Goal: Transaction & Acquisition: Purchase product/service

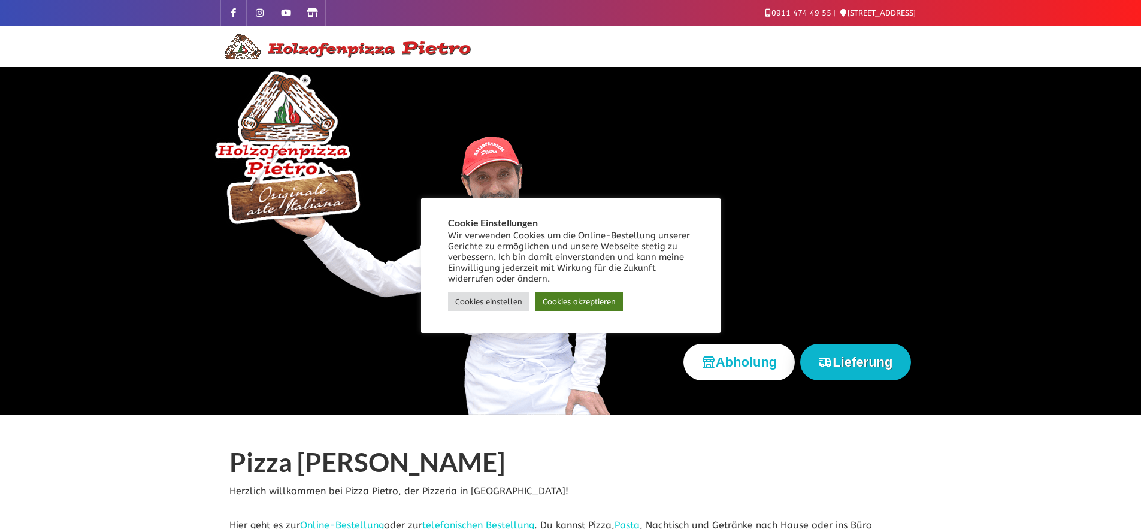
click at [565, 311] on link "Cookies akzeptieren" at bounding box center [579, 301] width 87 height 19
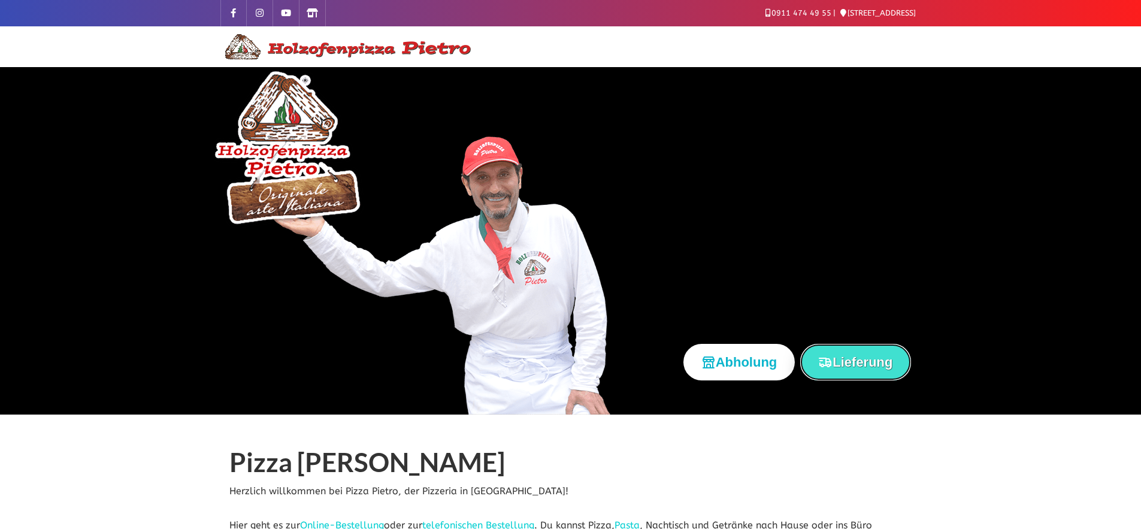
click at [845, 358] on button "Lieferung" at bounding box center [855, 362] width 110 height 37
click at [155, 173] on div at bounding box center [570, 241] width 1141 height 348
click at [851, 358] on button "Lieferung" at bounding box center [855, 362] width 110 height 37
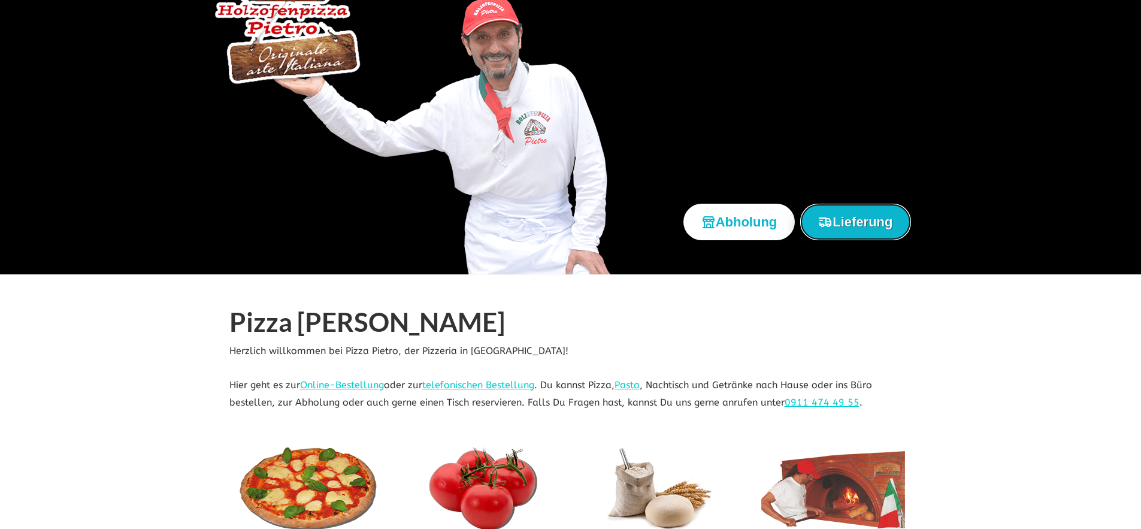
scroll to position [144, 0]
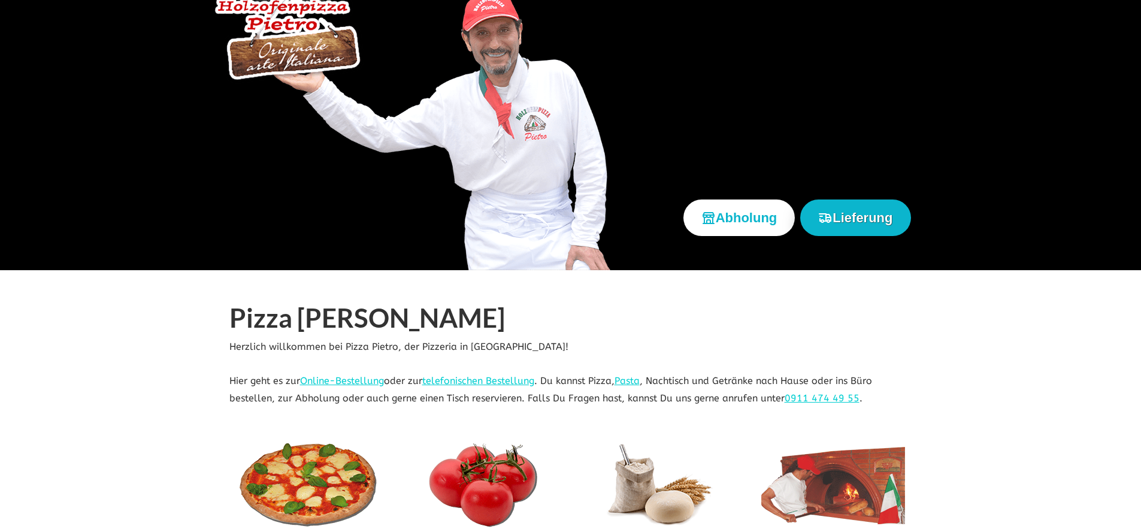
scroll to position [144, 0]
click at [337, 380] on link "Online-Bestellung" at bounding box center [342, 380] width 84 height 11
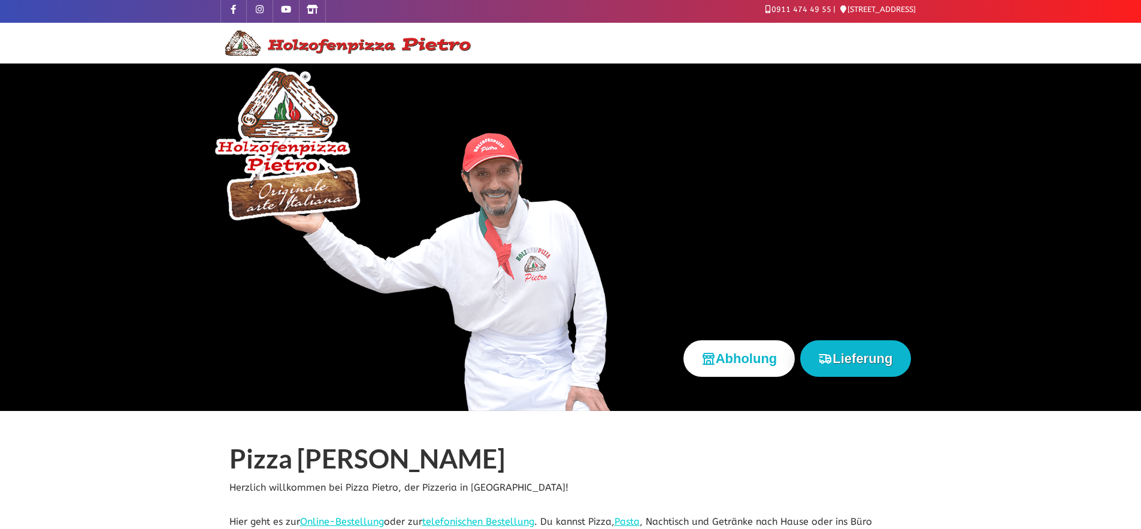
scroll to position [105, 0]
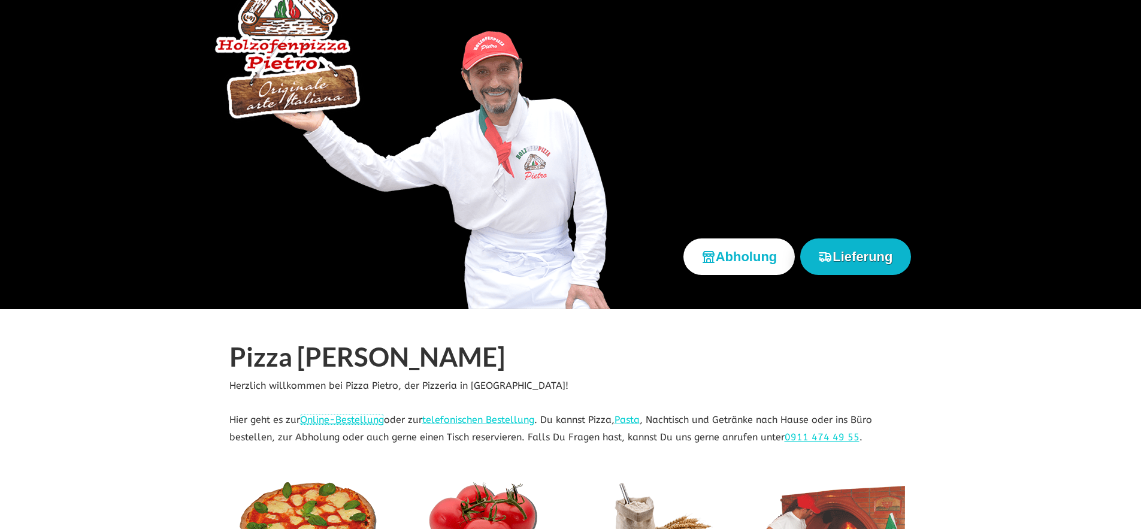
click at [368, 418] on link "Online-Bestellung" at bounding box center [342, 419] width 84 height 11
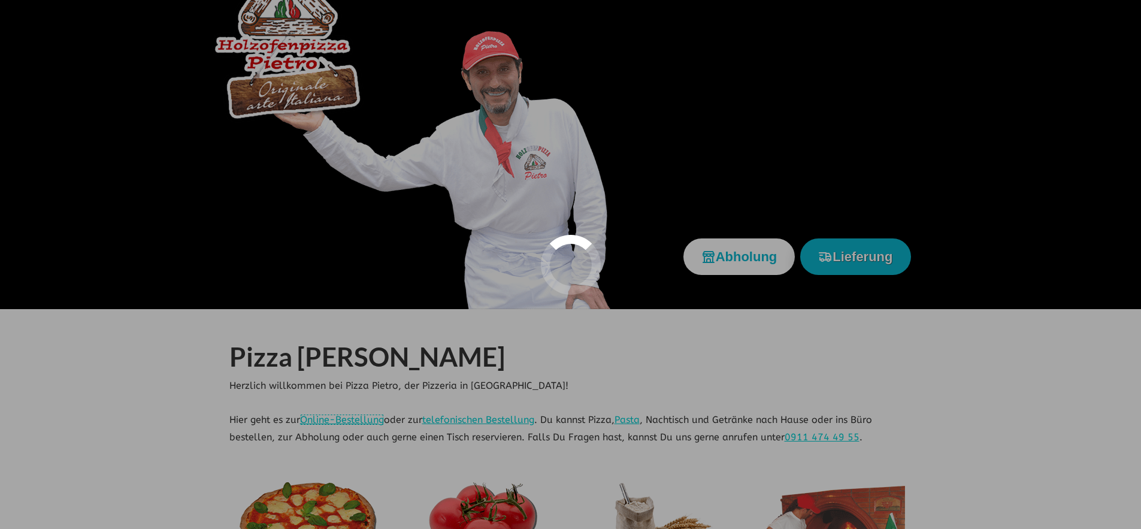
scroll to position [0, 0]
